Goal: Navigation & Orientation: Find specific page/section

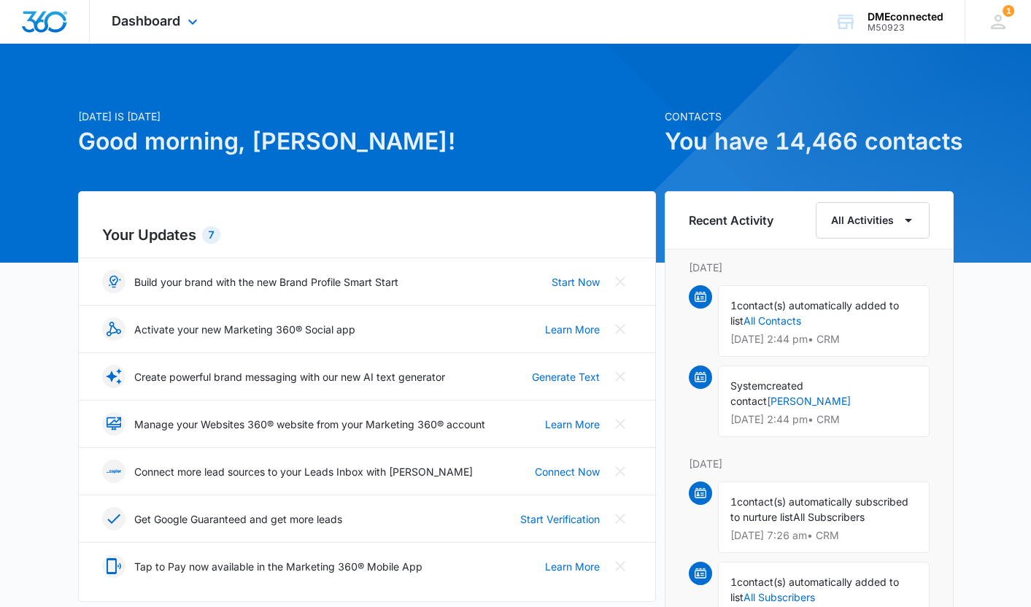
click at [175, 12] on div "Dashboard Apps Reputation Websites Forms CRM Email Social Payments POS Content …" at bounding box center [157, 21] width 134 height 43
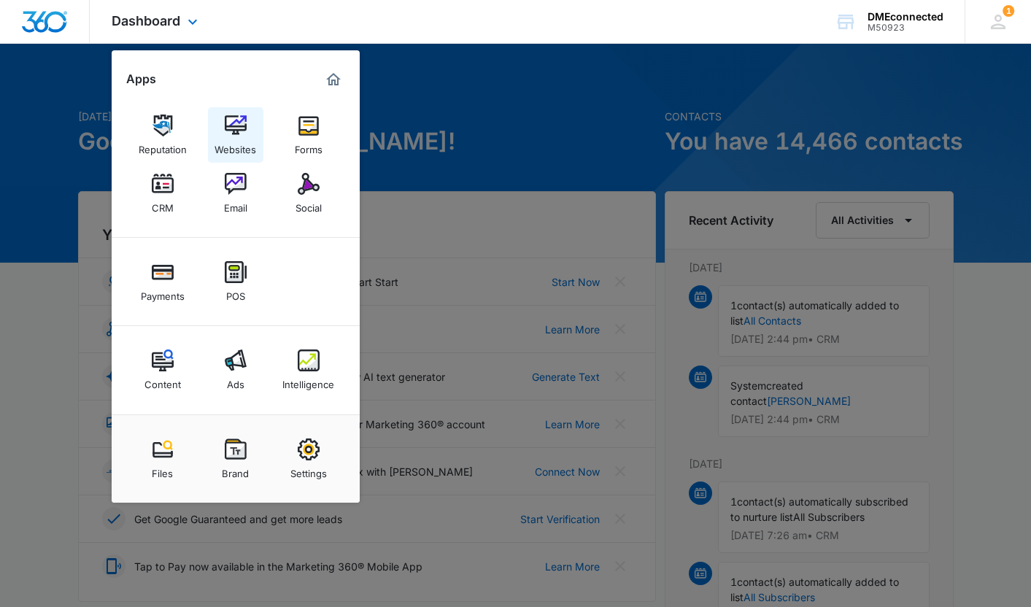
click at [239, 130] on img at bounding box center [236, 126] width 22 height 22
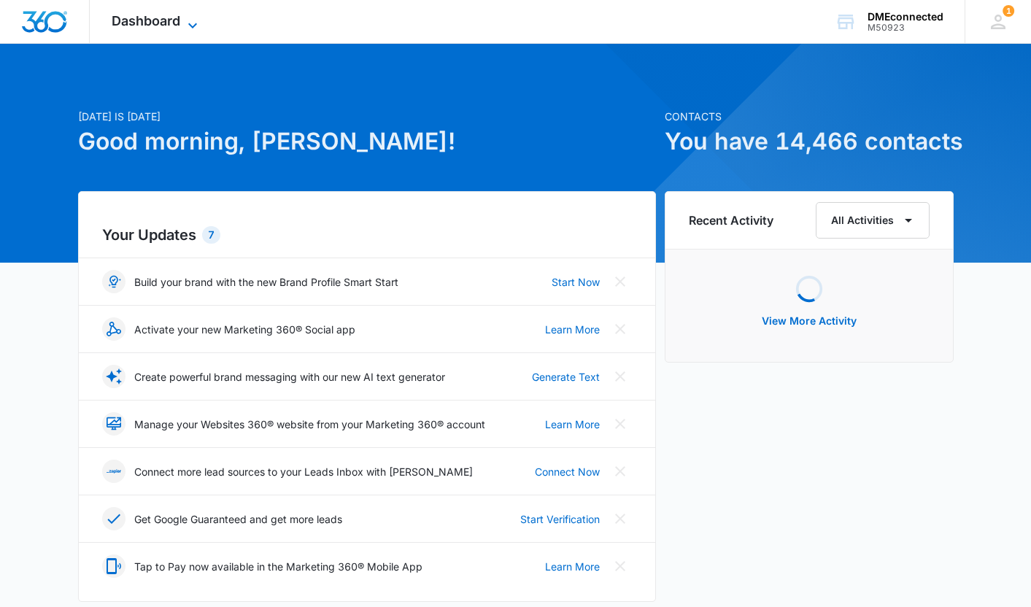
click at [193, 21] on icon at bounding box center [193, 26] width 18 height 18
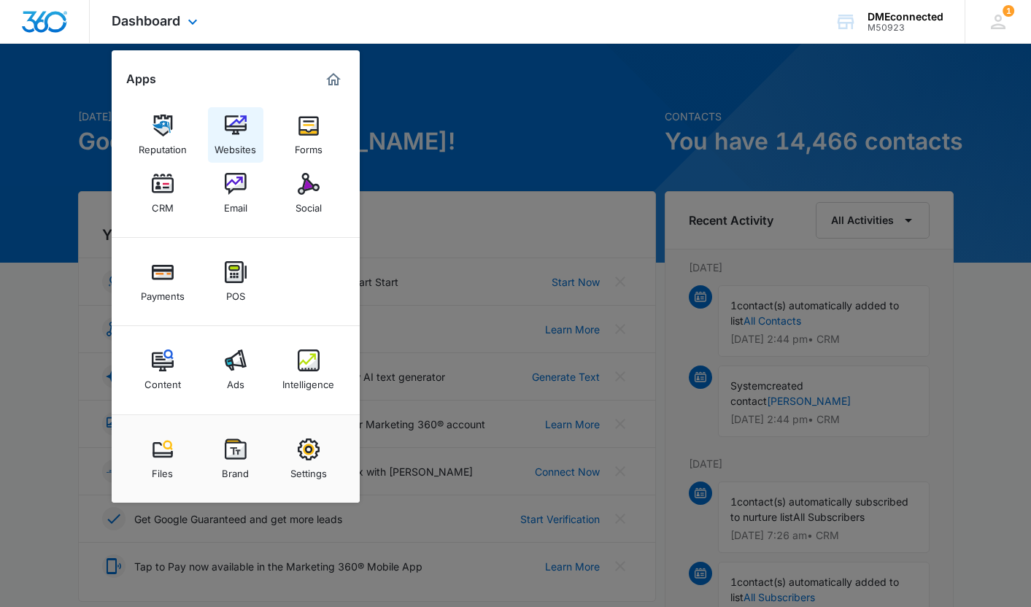
click at [236, 123] on img at bounding box center [236, 126] width 22 height 22
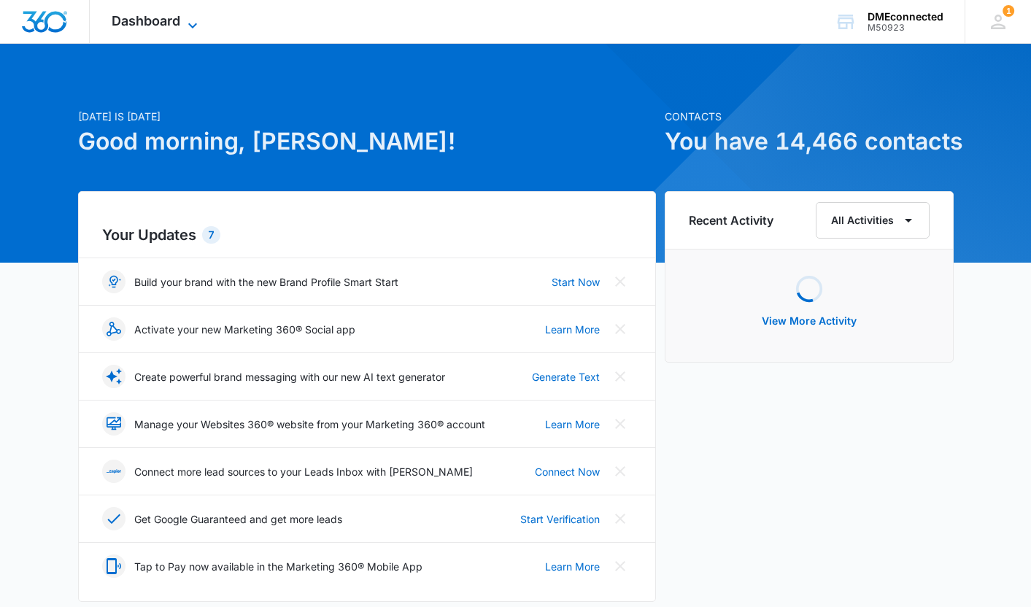
click at [193, 17] on icon at bounding box center [193, 26] width 18 height 18
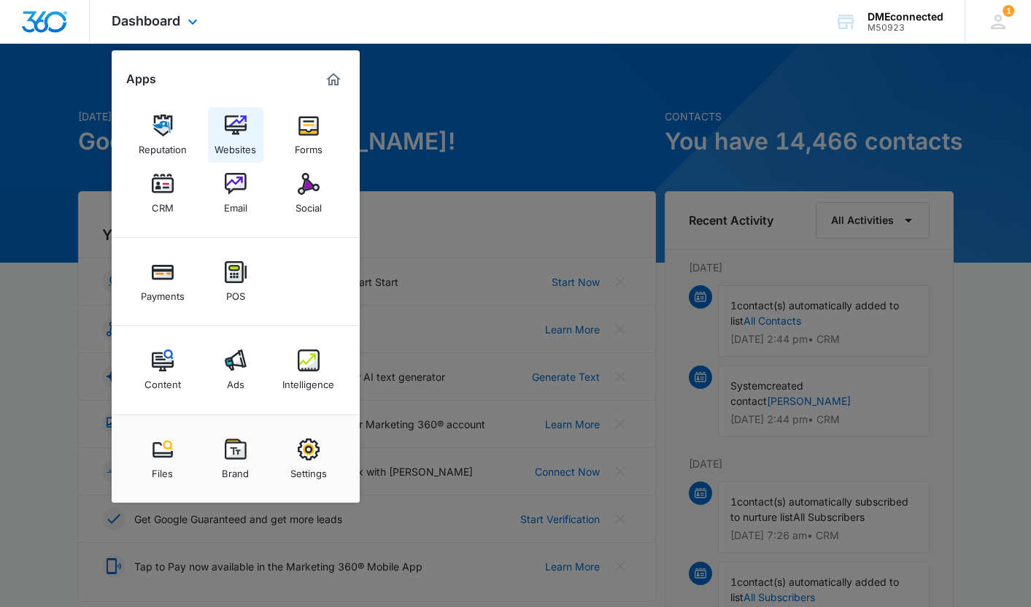
click at [240, 123] on img at bounding box center [236, 126] width 22 height 22
